Goal: Task Accomplishment & Management: Use online tool/utility

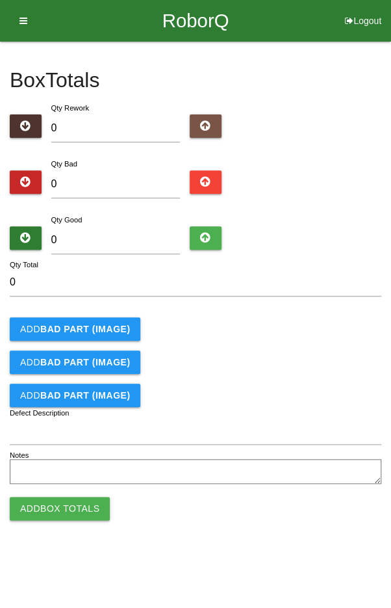
type input "2"
type input "24"
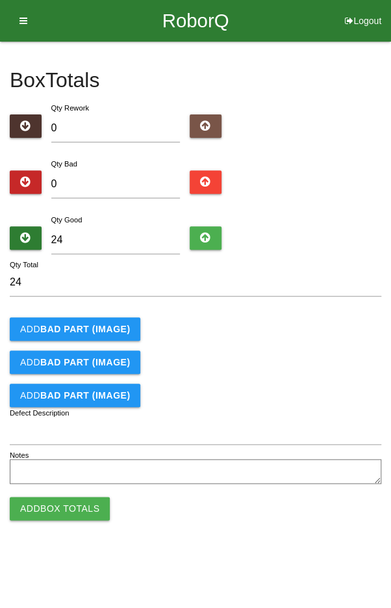
click at [279, 330] on div "Add BAD PART (IMAGE)" at bounding box center [196, 328] width 372 height 23
click at [68, 504] on button "Add Box Totals" at bounding box center [60, 508] width 100 height 23
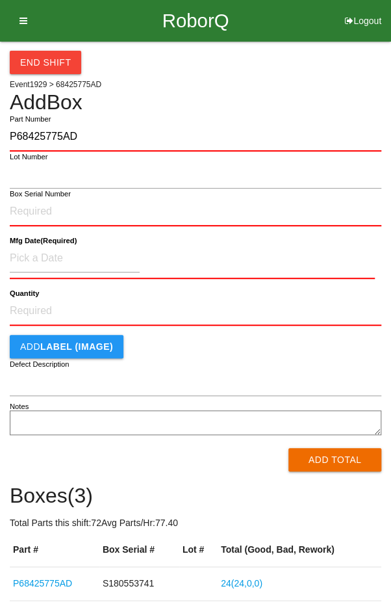
type input "P68425775AD"
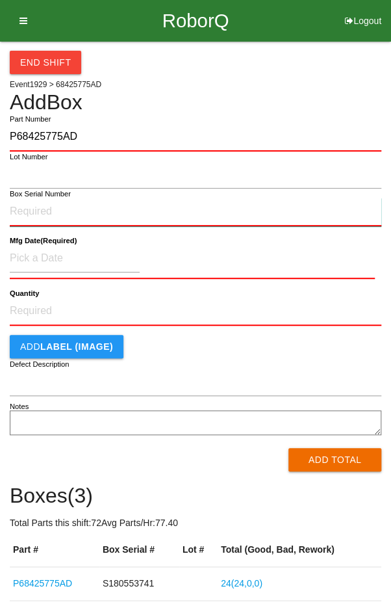
click at [101, 214] on input "Box Serial Number" at bounding box center [196, 212] width 372 height 29
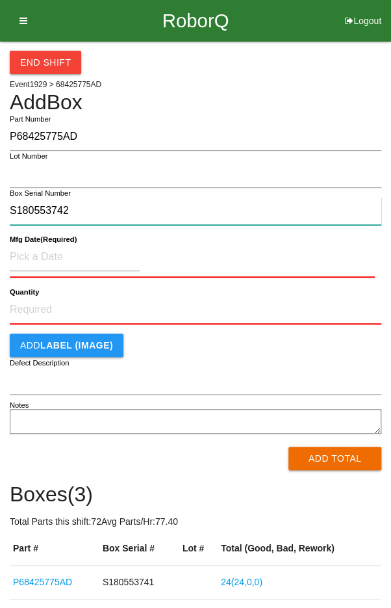
type input "S180553742"
click at [48, 242] on b "Mfg Date (Required)" at bounding box center [43, 239] width 67 height 8
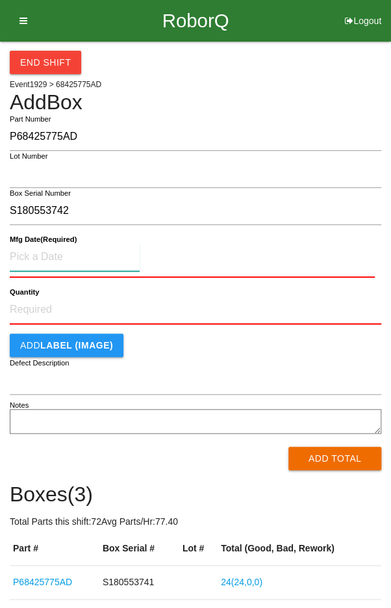
click at [36, 253] on input at bounding box center [75, 257] width 130 height 28
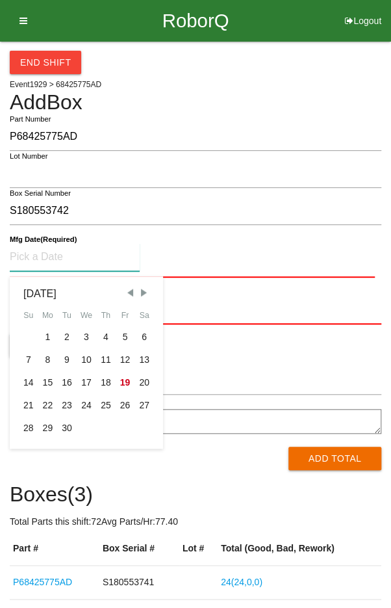
click at [66, 377] on div "16" at bounding box center [67, 382] width 20 height 23
type input "[DATE]"
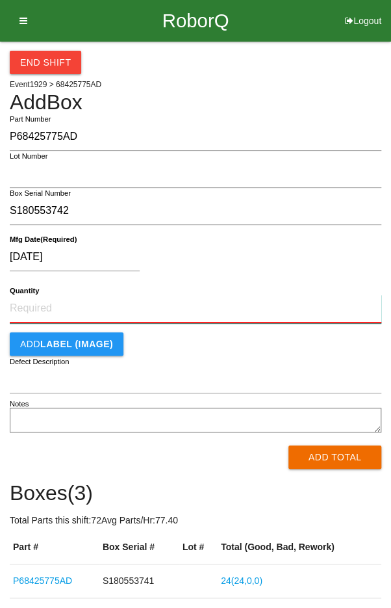
click at [323, 295] on input "Quantity" at bounding box center [196, 309] width 372 height 29
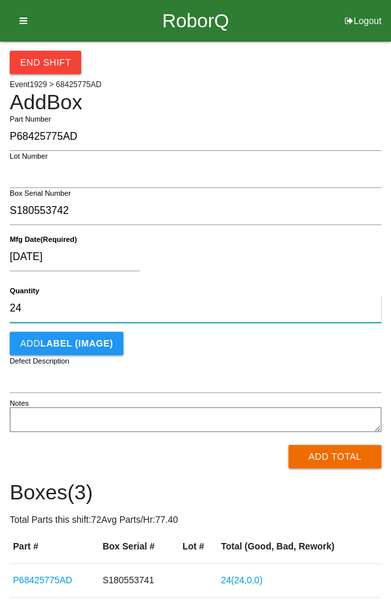
type input "24"
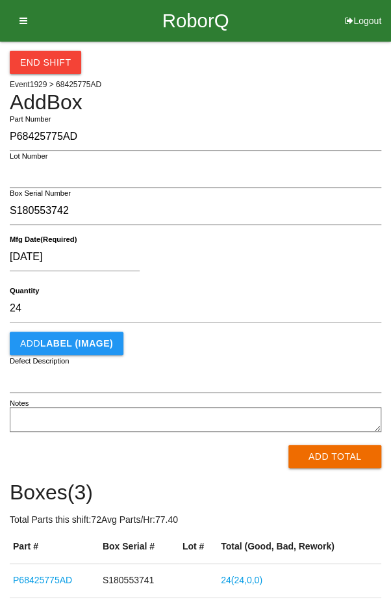
click at [275, 274] on div "[DATE]" at bounding box center [192, 259] width 365 height 33
click at [344, 458] on button "Add Total" at bounding box center [335, 456] width 93 height 23
